Goal: Information Seeking & Learning: Check status

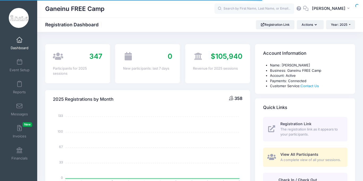
select select
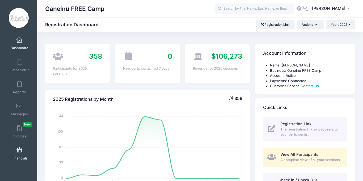
click at [22, 154] on link "Financials" at bounding box center [19, 153] width 25 height 19
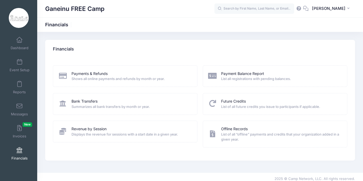
click at [247, 80] on span "List all registrations with pending balances." at bounding box center [280, 78] width 119 height 5
click at [239, 74] on link "Payment Balance Report" at bounding box center [242, 74] width 43 height 6
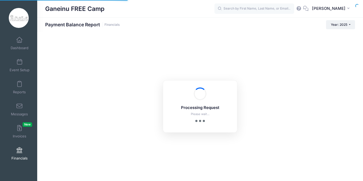
select select "10"
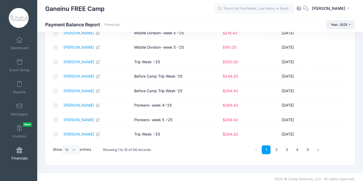
scroll to position [79, 0]
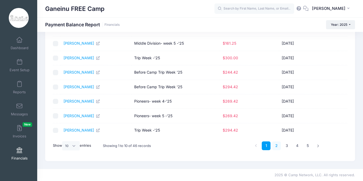
click at [276, 147] on link "2" at bounding box center [276, 145] width 9 height 9
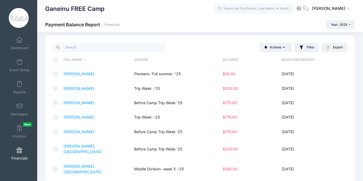
scroll to position [4, 0]
click at [73, 102] on link "[PERSON_NAME]" at bounding box center [78, 103] width 31 height 5
